Goal: Task Accomplishment & Management: Manage account settings

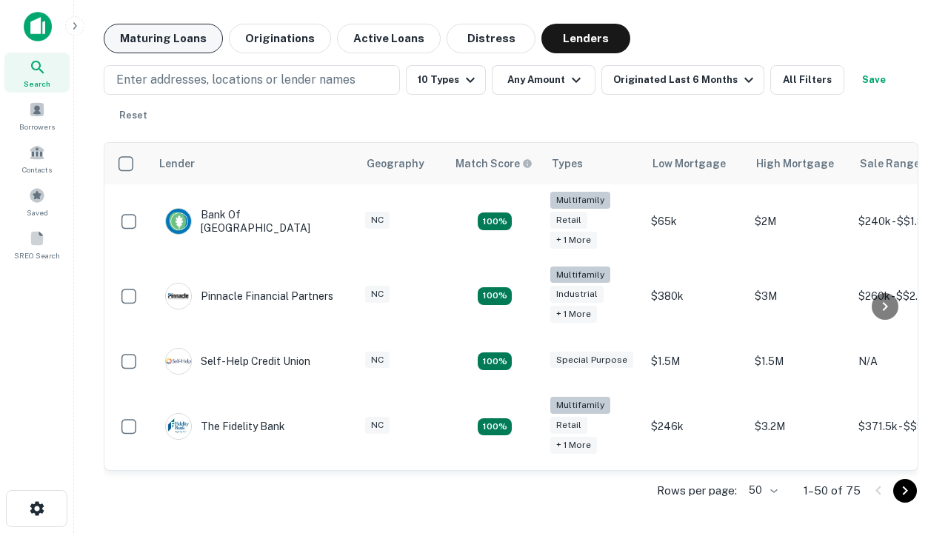
click at [163, 39] on button "Maturing Loans" at bounding box center [163, 39] width 119 height 30
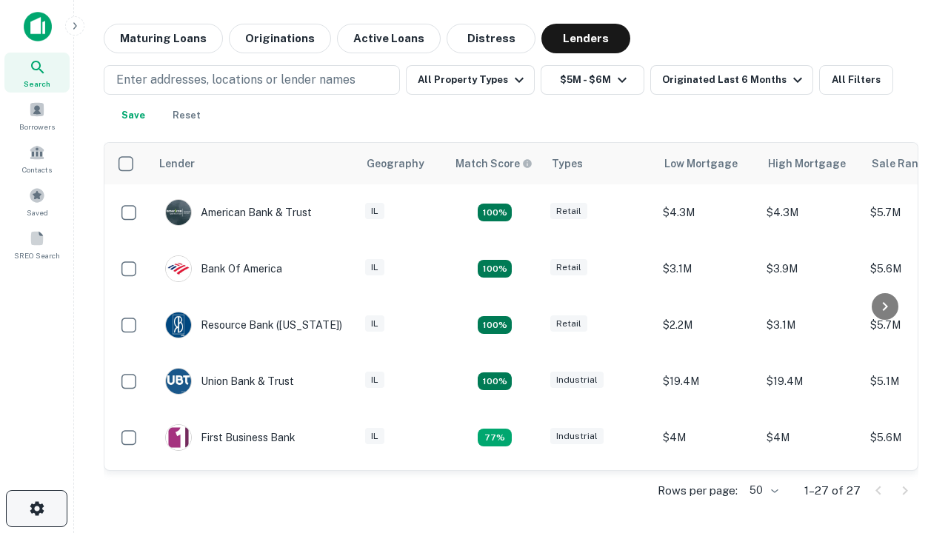
click at [36, 509] on icon "button" at bounding box center [37, 509] width 18 height 18
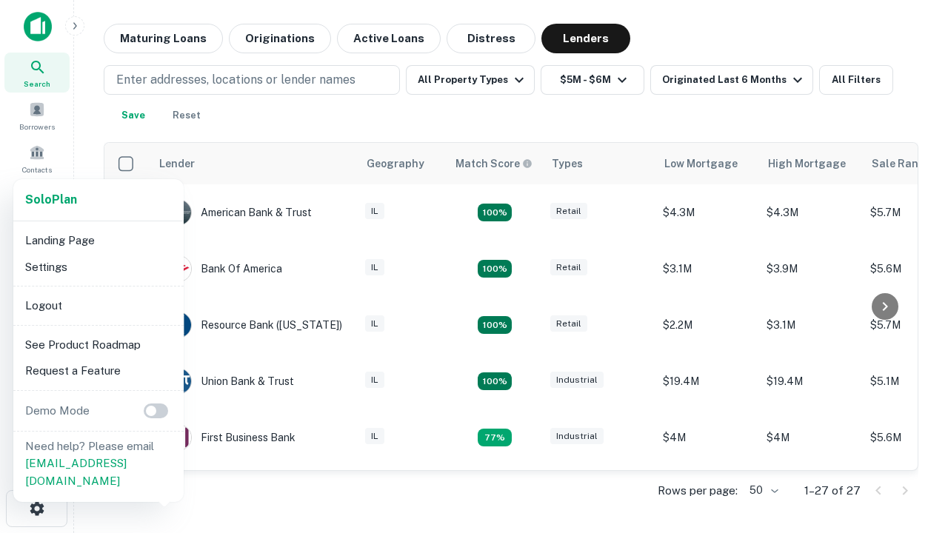
click at [98, 305] on li "Logout" at bounding box center [98, 305] width 158 height 27
